Goal: Navigation & Orientation: Find specific page/section

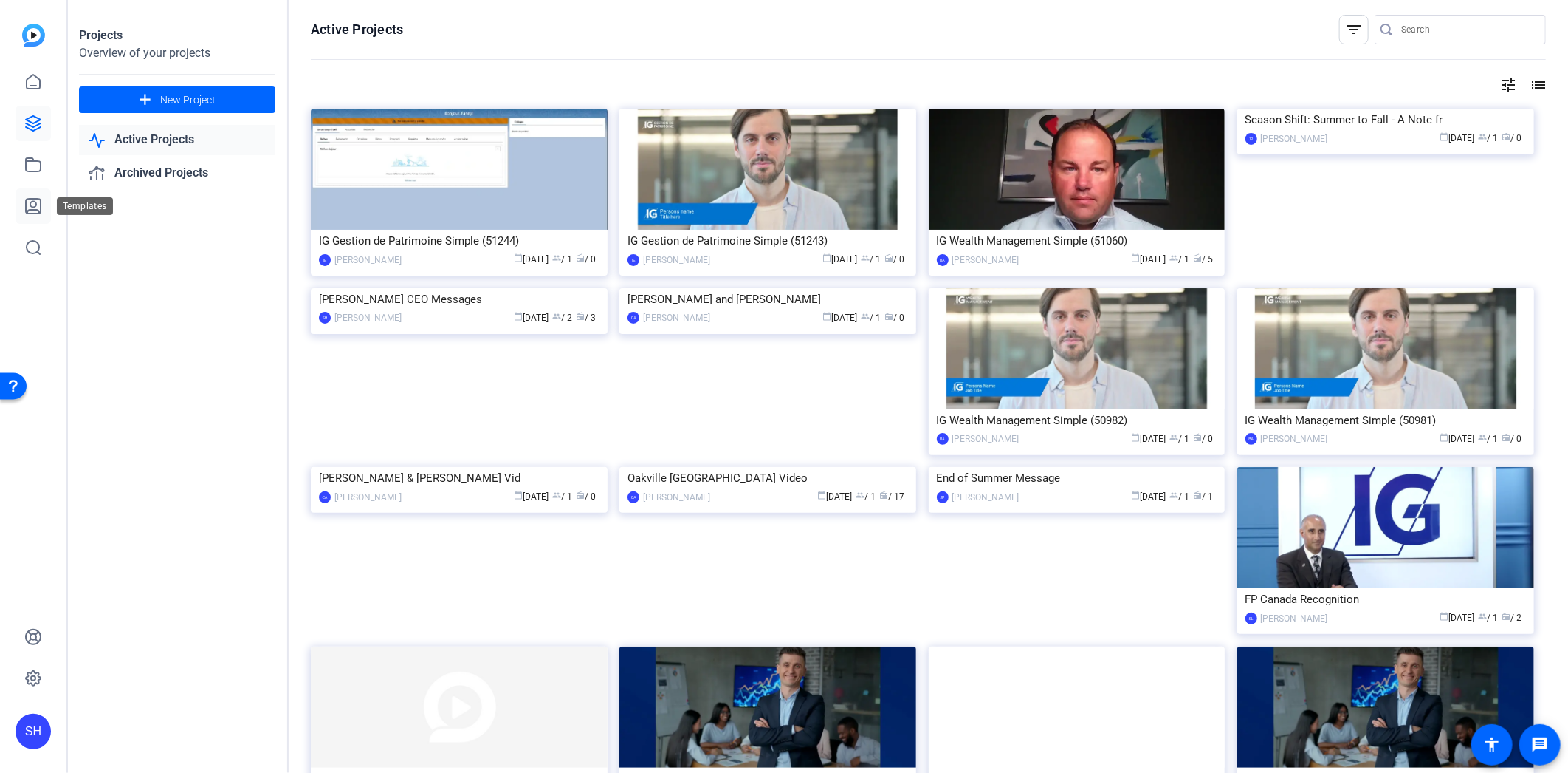
click at [35, 215] on link at bounding box center [33, 206] width 36 height 36
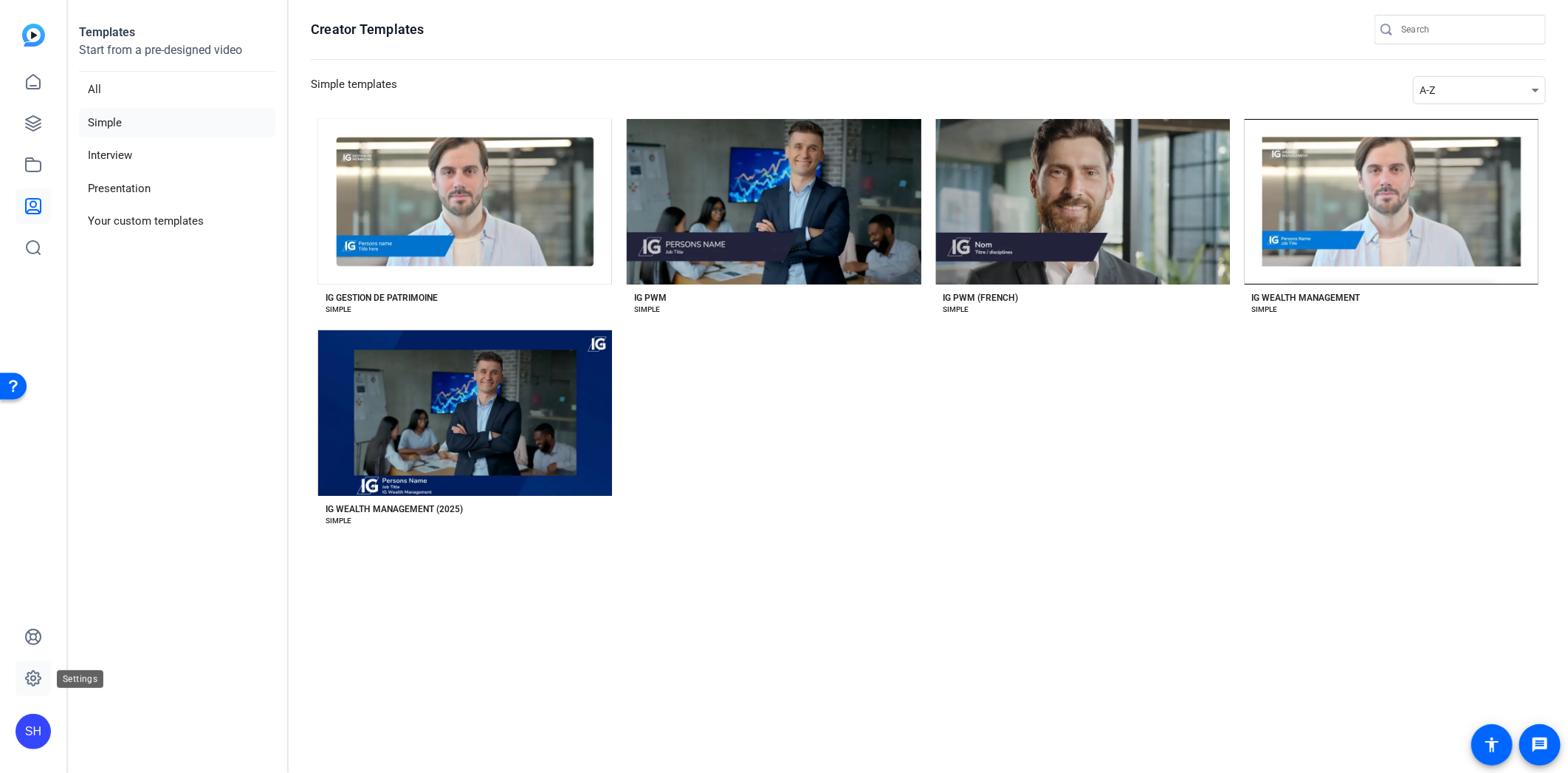
click at [35, 674] on icon at bounding box center [33, 678] width 18 height 18
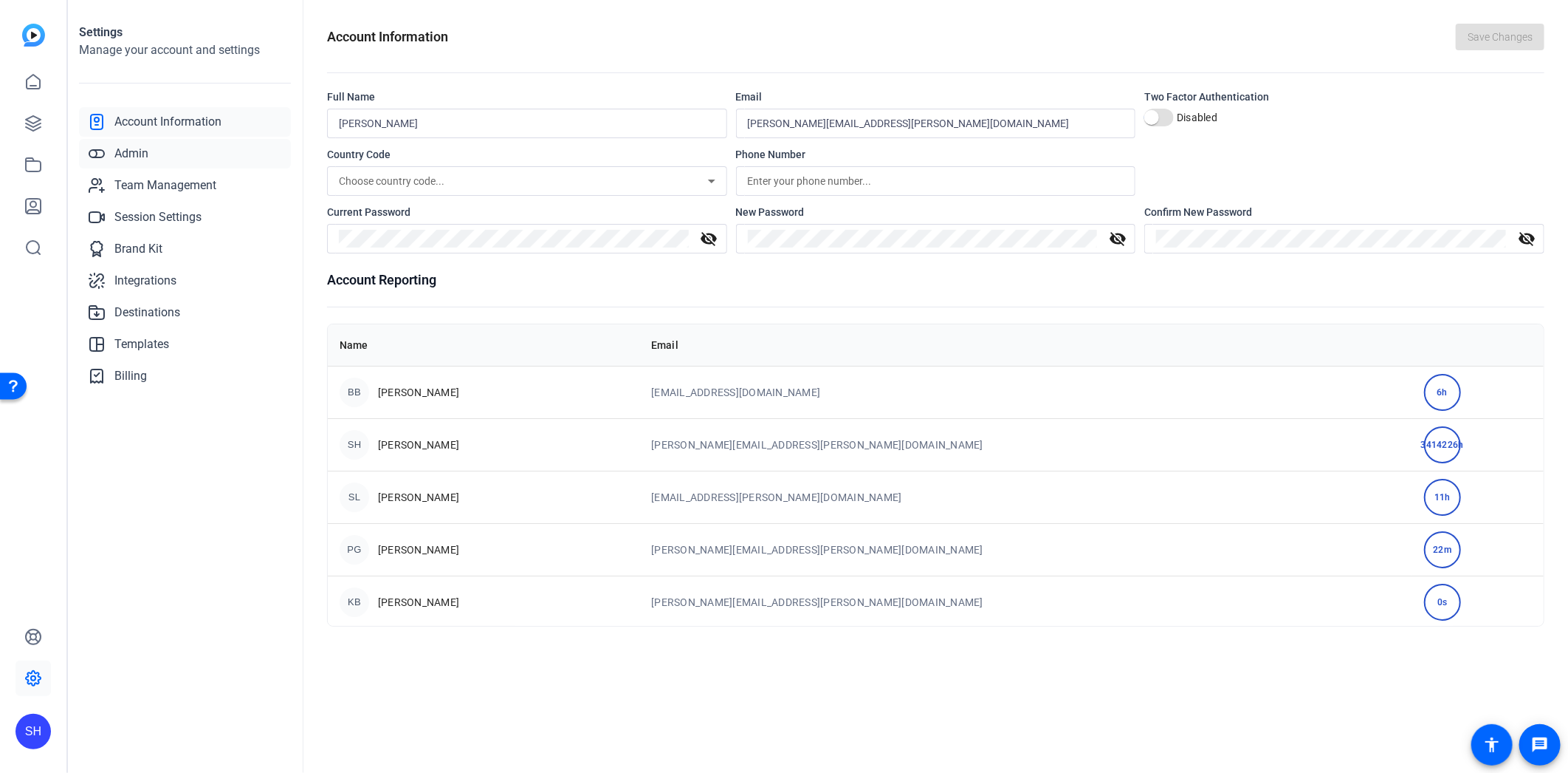
click at [143, 156] on span "Admin" at bounding box center [132, 153] width 34 height 18
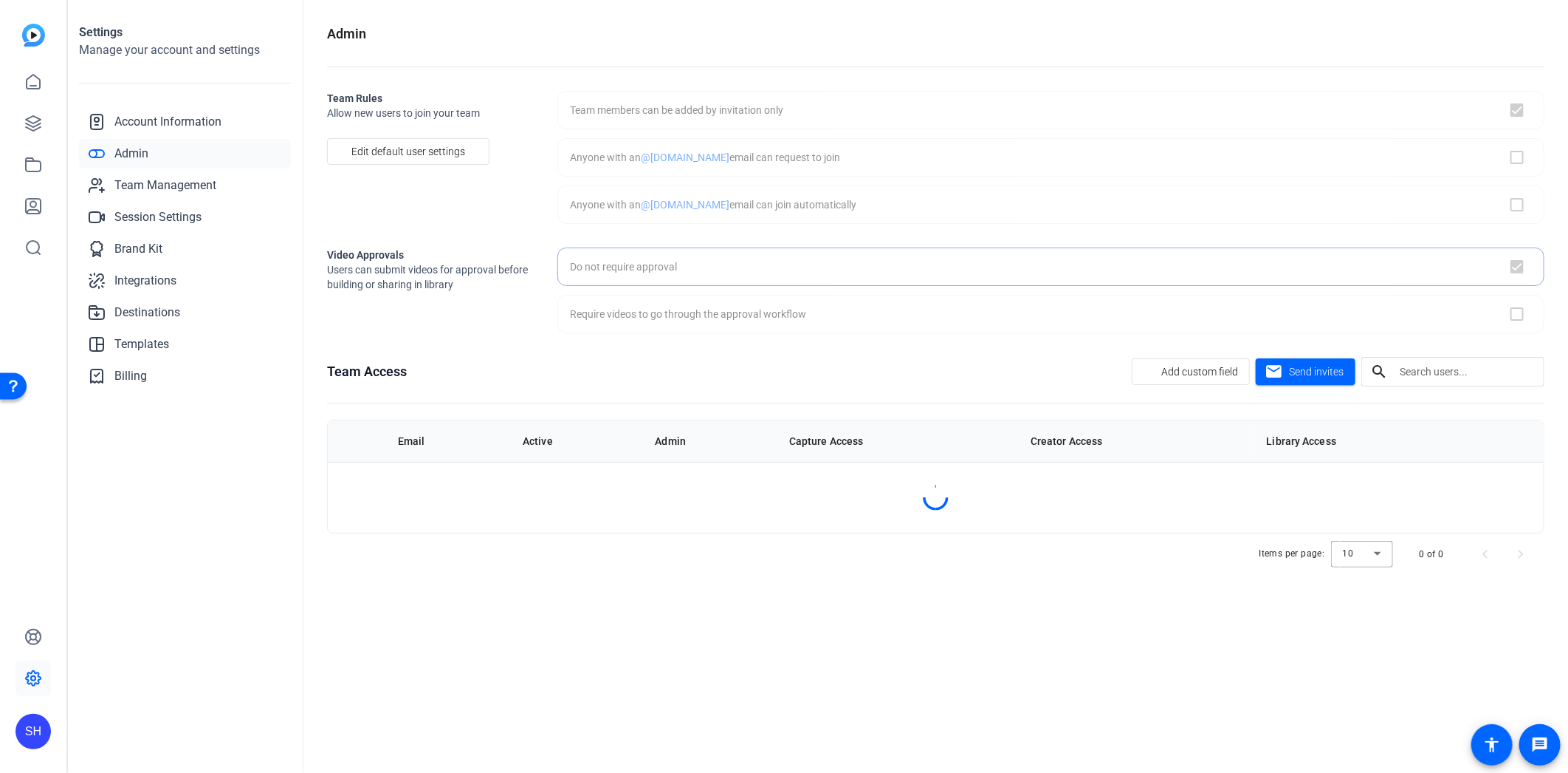
checkbox input "true"
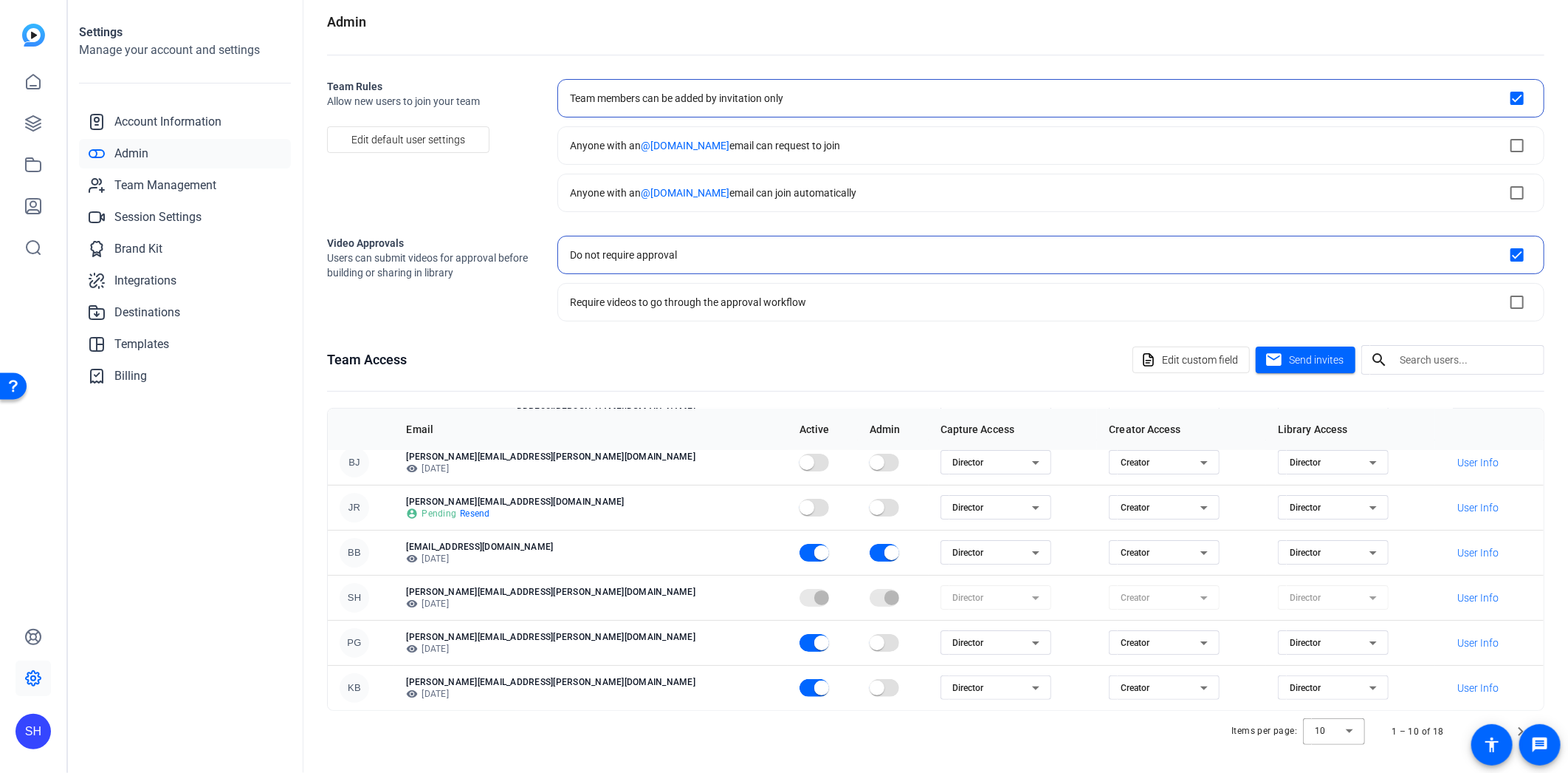
scroll to position [15, 0]
click at [163, 348] on span "Templates" at bounding box center [142, 344] width 55 height 18
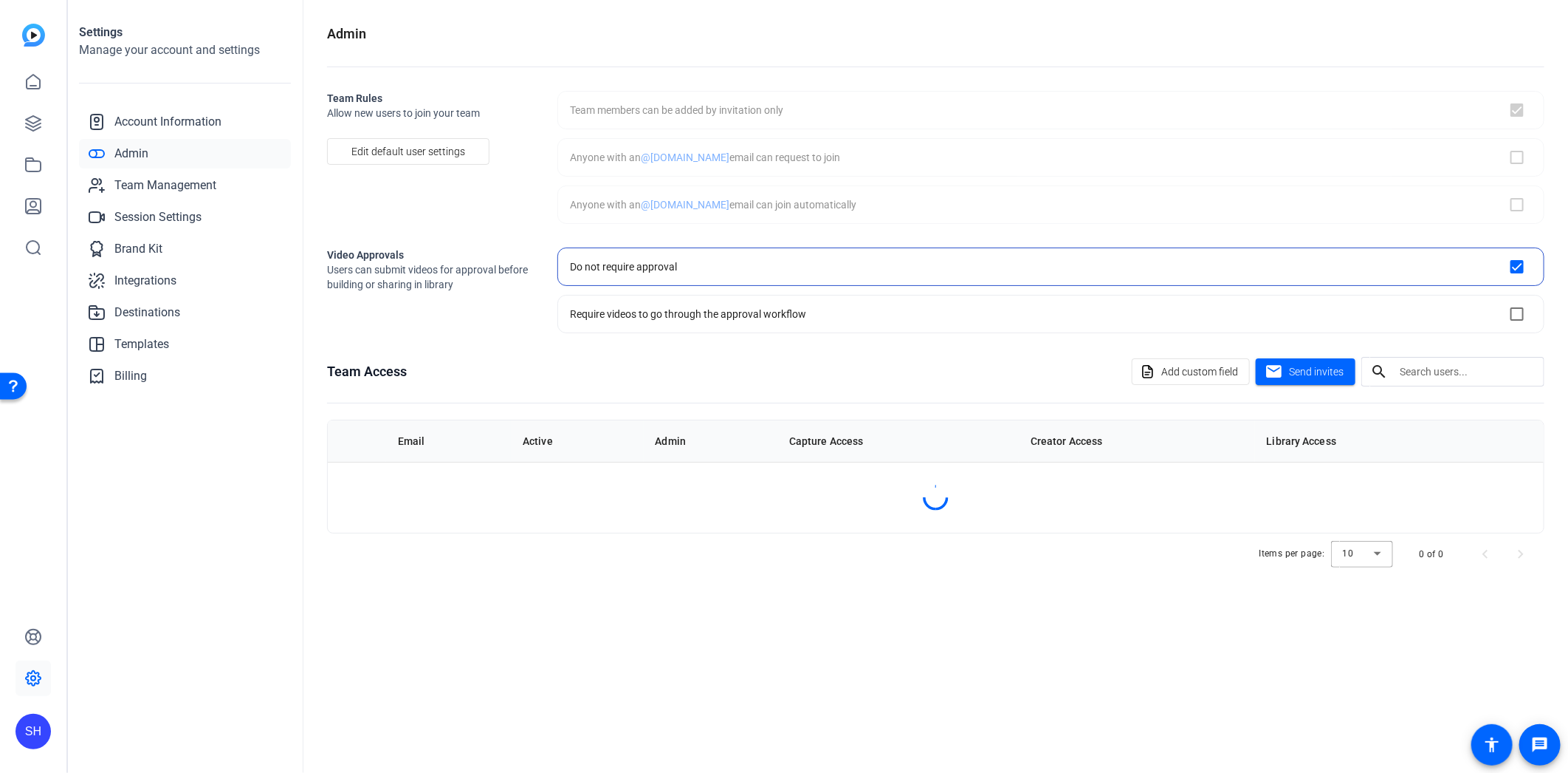
checkbox input "true"
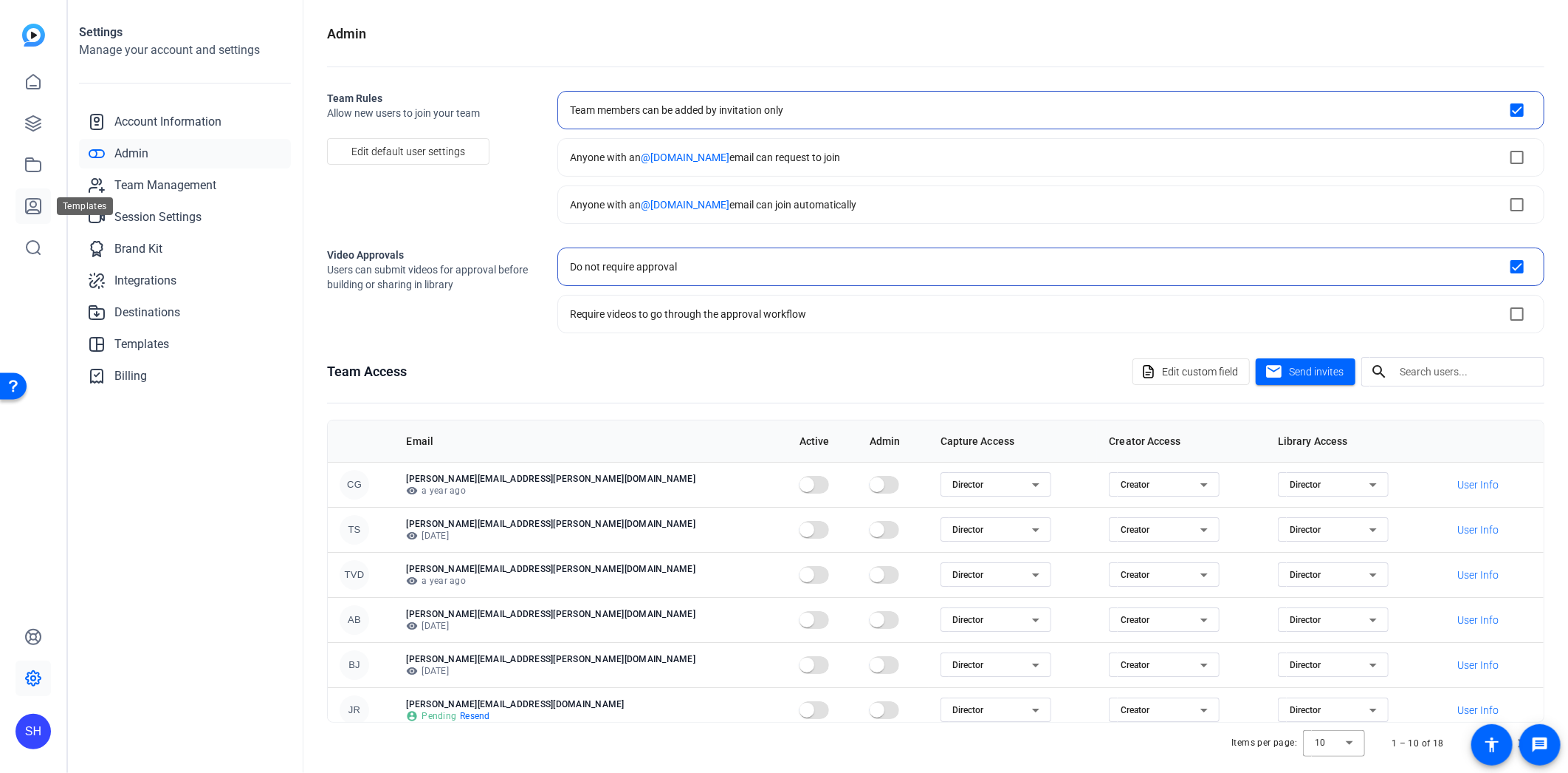
click at [39, 195] on link at bounding box center [33, 206] width 36 height 36
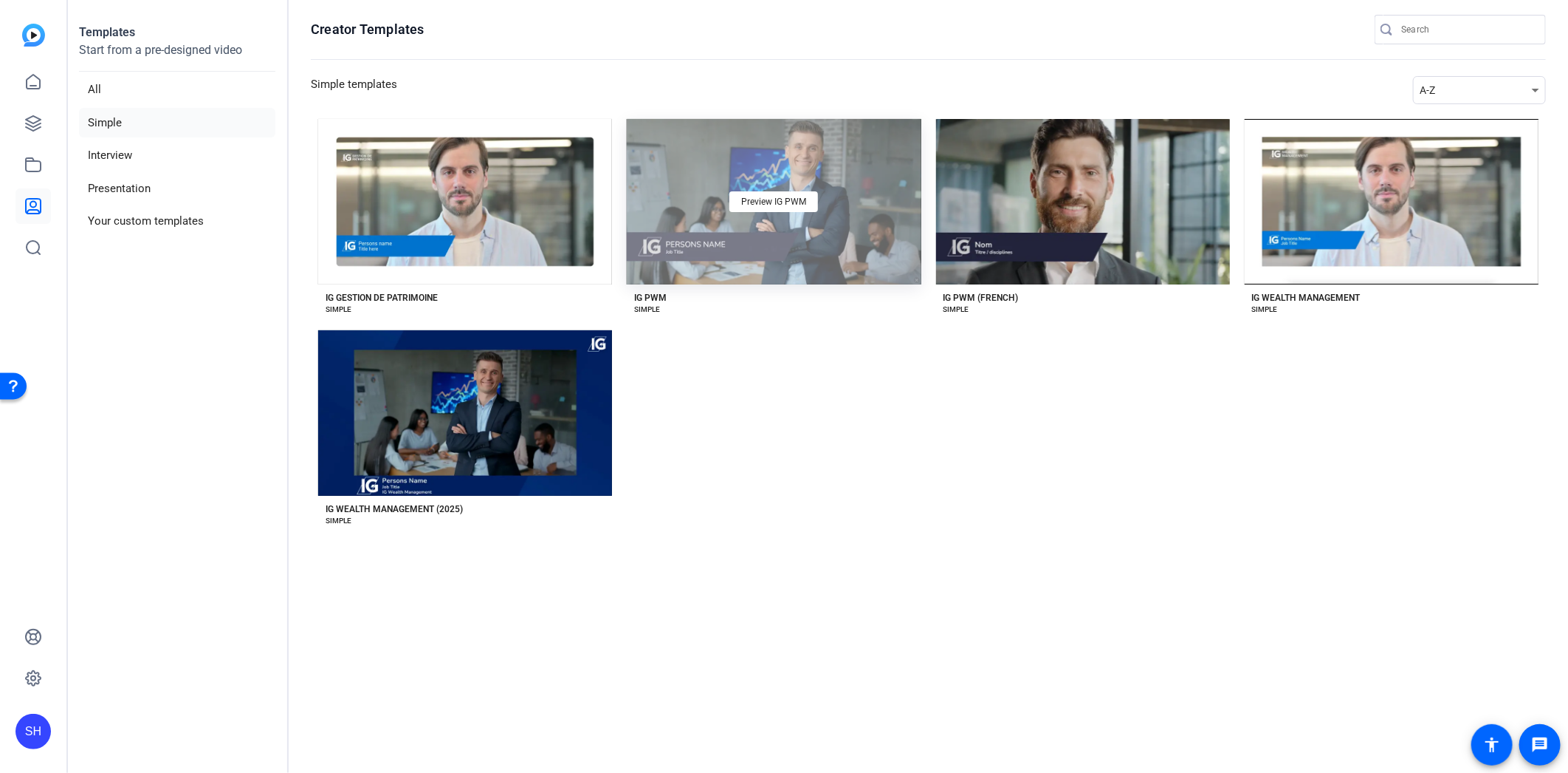
click at [810, 241] on div "Preview IG PWM" at bounding box center [774, 201] width 294 height 166
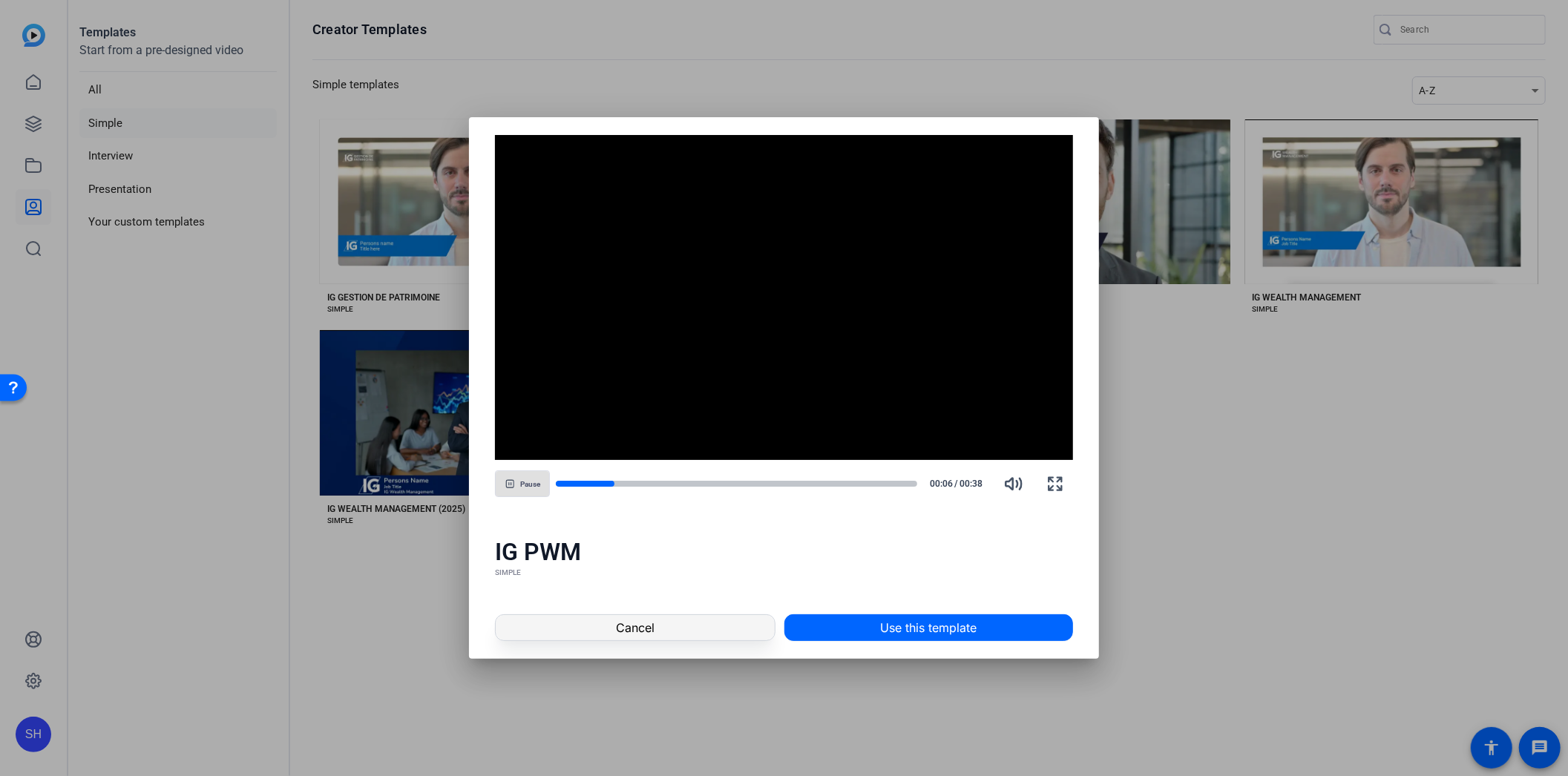
click at [702, 623] on span at bounding box center [635, 628] width 278 height 36
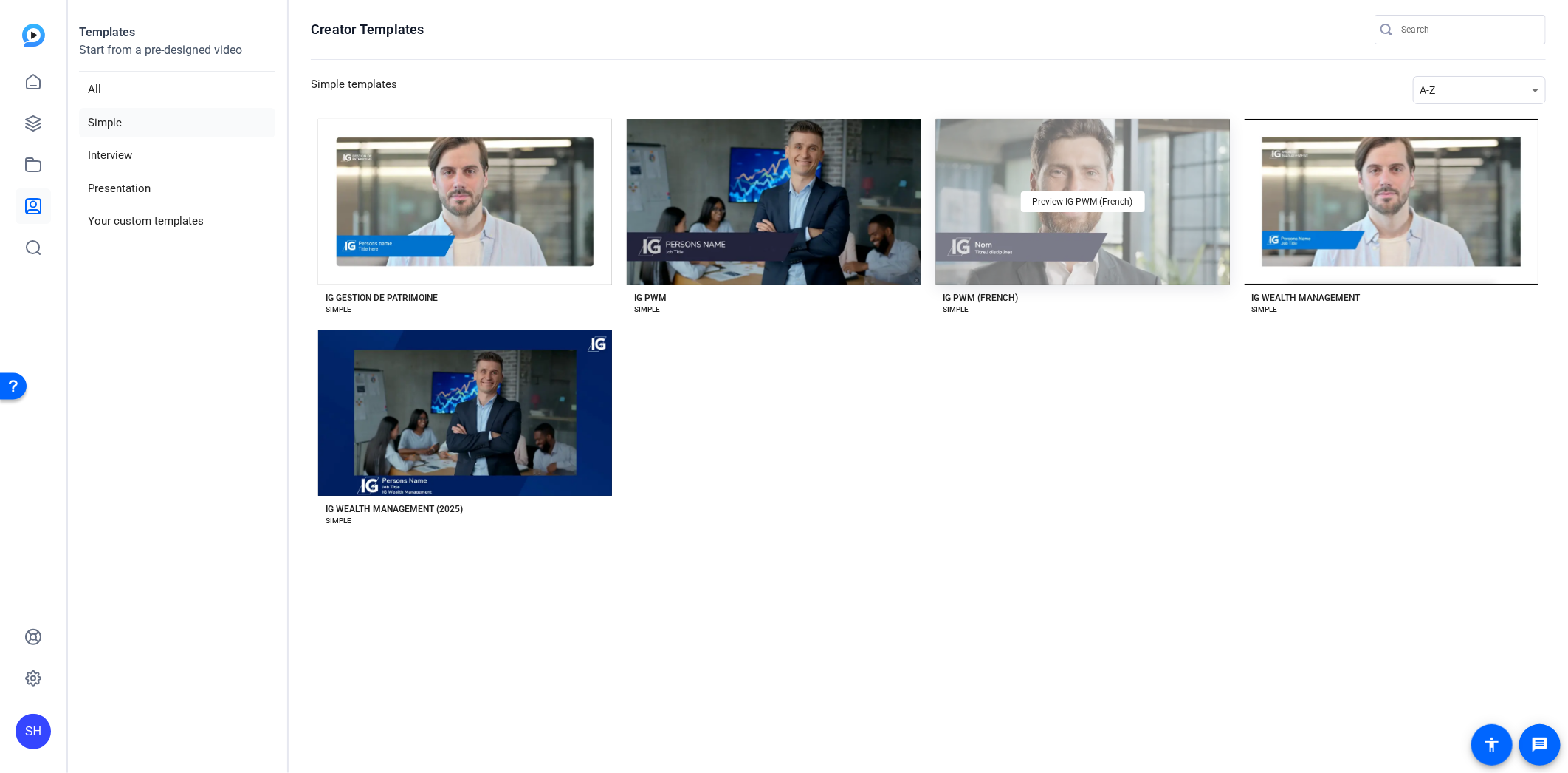
click at [1112, 226] on div "Preview IG PWM (French)" at bounding box center [1083, 201] width 294 height 166
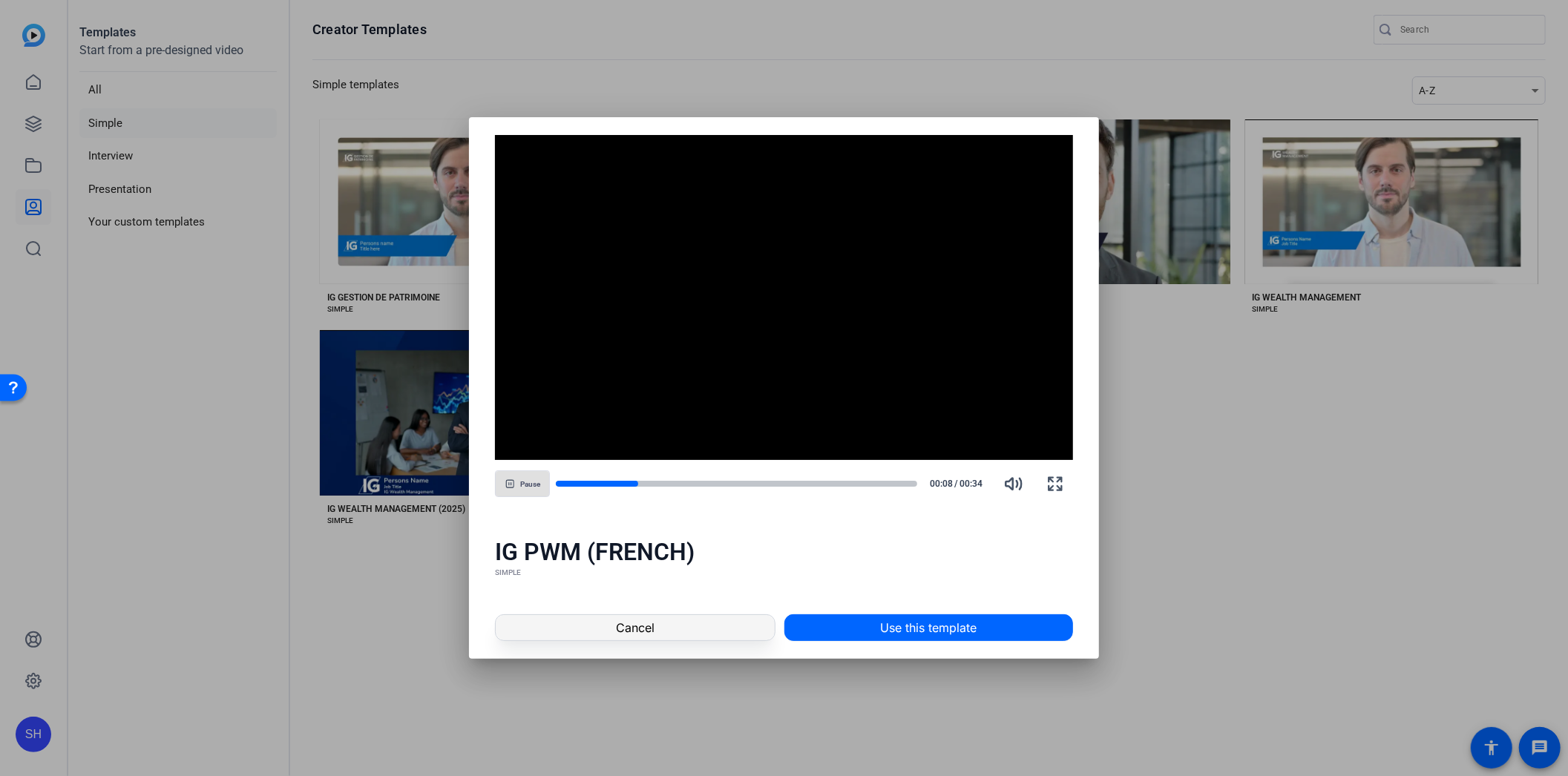
click at [722, 621] on span at bounding box center [635, 628] width 278 height 36
